Goal: Communication & Community: Answer question/provide support

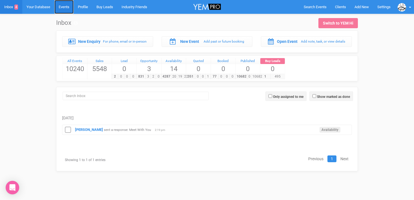
click at [68, 8] on link "Events" at bounding box center [63, 7] width 19 height 14
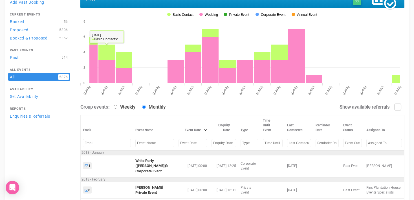
scroll to position [38, 0]
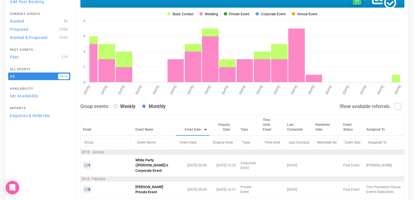
click at [145, 143] on input "text" at bounding box center [154, 142] width 39 height 8
click at [178, 142] on input "text" at bounding box center [192, 142] width 28 height 8
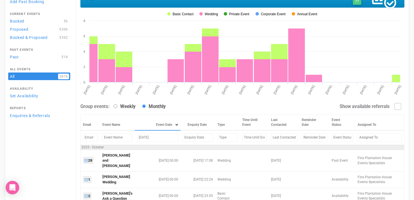
click at [148, 139] on input "october 5, 2025" at bounding box center [157, 137] width 41 height 8
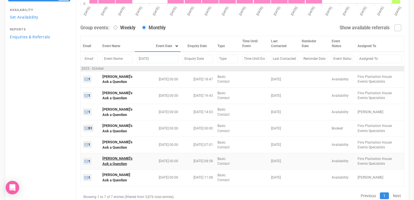
scroll to position [122, 0]
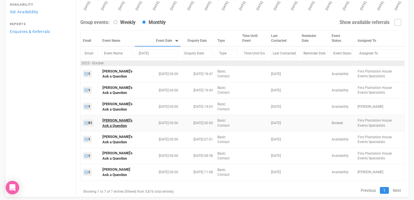
type input "october 10, 2025"
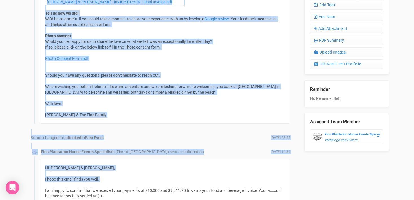
scroll to position [277, 0]
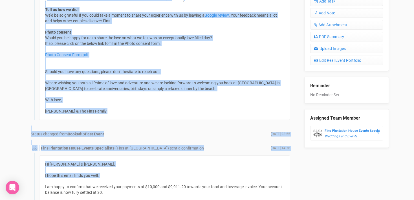
drag, startPoint x: 45, startPoint y: 6, endPoint x: 107, endPoint y: 113, distance: 123.9
click at [107, 113] on div "Hi Ellen and Chris, Sorry for the delay in sending this email and once again, c…" at bounding box center [164, 15] width 251 height 209
copy div "Hi Ellen and Chris, Sorry for the delay in sending this email and once again, c…"
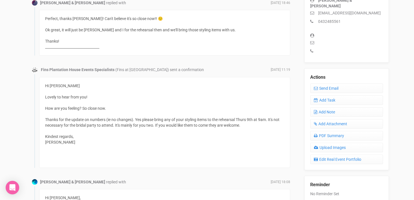
scroll to position [185, 0]
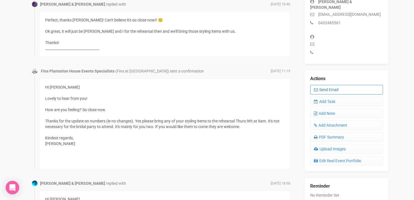
click at [326, 85] on link "Send Email" at bounding box center [346, 90] width 73 height 10
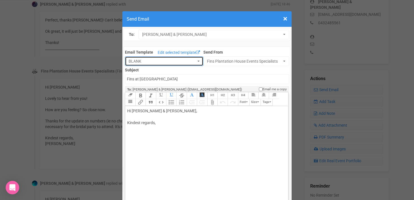
click at [199, 62] on button "BLANK" at bounding box center [164, 61] width 78 height 10
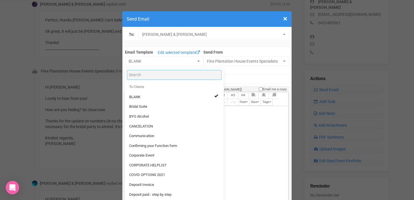
click at [161, 77] on input "Search" at bounding box center [174, 75] width 95 height 10
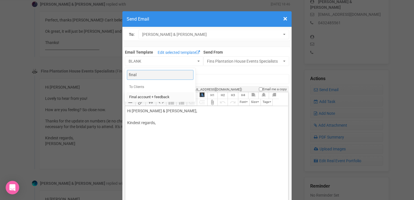
type input "final"
click at [161, 96] on span "Final account + feedback" at bounding box center [149, 96] width 40 height 5
select select "90613"
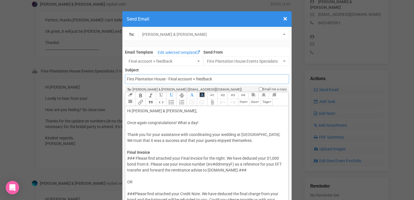
click at [127, 79] on input "Fins Plantation House - Final account + feedback" at bounding box center [207, 79] width 164 height 10
type input "Accounts - Fins Plantation House - Final account + feedback"
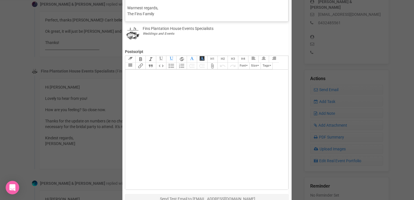
scroll to position [258, 0]
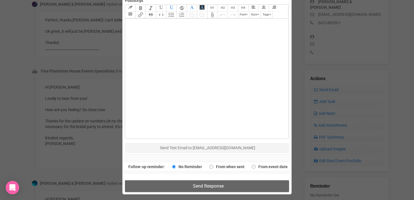
drag, startPoint x: 128, startPoint y: 111, endPoint x: 166, endPoint y: 217, distance: 113.1
paste trix-editor "<span style="font-family: Roboto, Helvetica, Arial, sans-serif; font-size: 14px…"
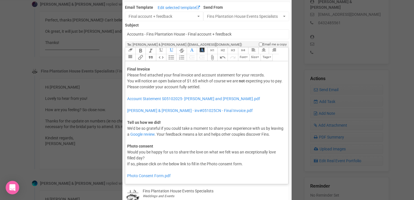
scroll to position [0, 0]
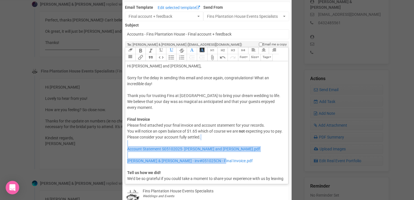
drag, startPoint x: 227, startPoint y: 163, endPoint x: 132, endPoint y: 143, distance: 96.8
click at [132, 143] on div "Hi [PERSON_NAME] and [PERSON_NAME], Sorry for the delay in sending this email a…" at bounding box center [205, 140] width 157 height 154
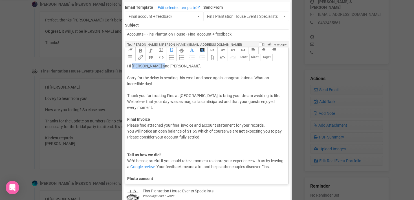
drag, startPoint x: 132, startPoint y: 65, endPoint x: 158, endPoint y: 65, distance: 26.5
click at [158, 65] on span "Hi [PERSON_NAME] and [PERSON_NAME]," at bounding box center [164, 66] width 74 height 5
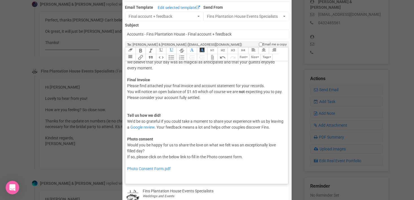
scroll to position [41, 0]
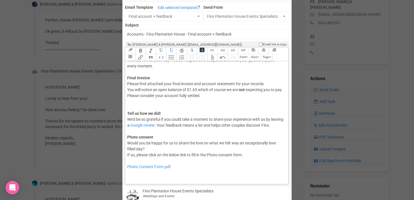
click at [190, 89] on span "You will notice an open balance of $1.65 which of course we are" at bounding box center [182, 89] width 111 height 5
click at [134, 104] on div "Hi [PERSON_NAME] & [PERSON_NAME], Sorry for the delay in sending this email and…" at bounding box center [205, 90] width 157 height 136
click at [213, 59] on button "Attach Files" at bounding box center [212, 57] width 10 height 7
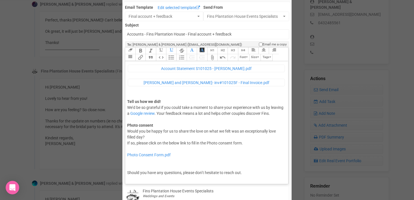
scroll to position [82, 0]
click at [127, 101] on strong "Tell us how we did!" at bounding box center [144, 101] width 34 height 5
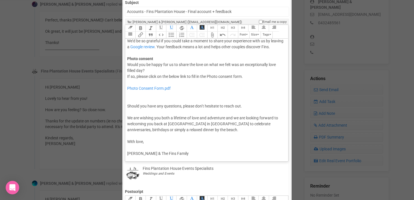
scroll to position [85, 0]
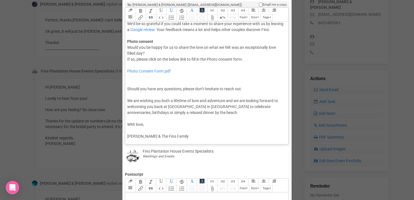
click at [127, 90] on trix-editor "Hi [PERSON_NAME] & [PERSON_NAME], Sorry for the delay in sending this email and…" at bounding box center [206, 81] width 163 height 120
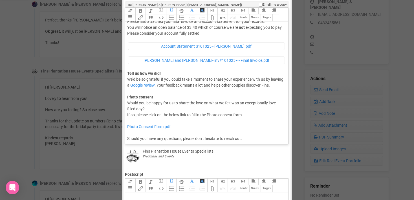
scroll to position [0, 0]
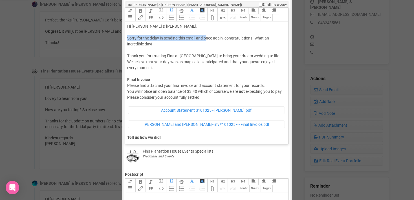
drag, startPoint x: 127, startPoint y: 38, endPoint x: 207, endPoint y: 41, distance: 80.1
click at [207, 41] on trix-editor "Hi [PERSON_NAME] & [PERSON_NAME], Sorry for the delay in sending this email and…" at bounding box center [206, 81] width 163 height 120
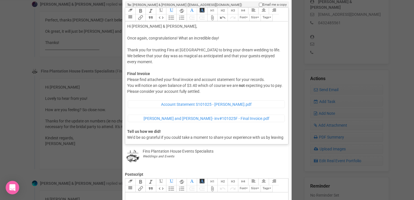
type trix-editor "<div><span style="font-family: Roboto, Helvetica, Arial, sans-serif; font-size:…"
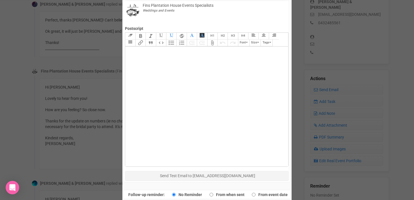
scroll to position [258, 0]
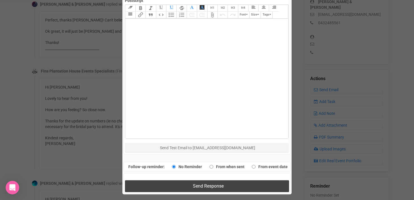
click at [195, 187] on span "Send Response" at bounding box center [208, 185] width 31 height 5
